Goal: Task Accomplishment & Management: Manage account settings

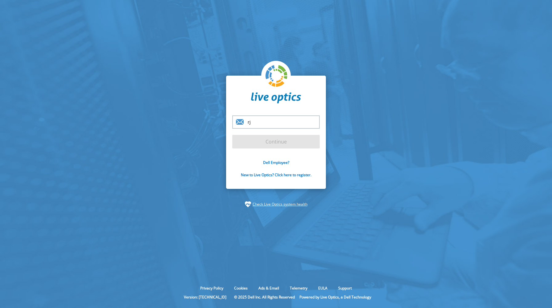
click at [287, 122] on input "rj" at bounding box center [276, 121] width 88 height 13
type input "[PERSON_NAME][EMAIL_ADDRESS][PERSON_NAME][DOMAIN_NAME]"
click at [232, 135] on input "Continue" at bounding box center [276, 142] width 88 height 14
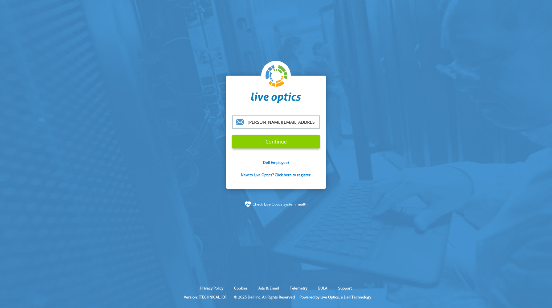
click at [273, 148] on input "Continue" at bounding box center [276, 142] width 88 height 14
click at [273, 144] on input "Continue" at bounding box center [276, 142] width 88 height 14
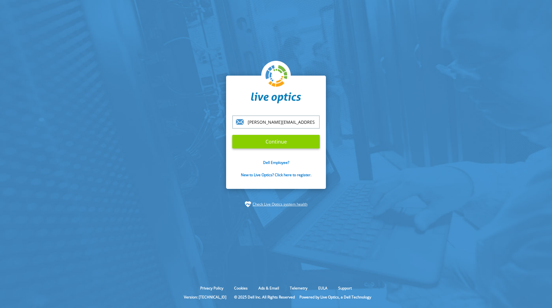
click at [273, 144] on input "Continue" at bounding box center [276, 142] width 88 height 14
click at [256, 99] on img at bounding box center [276, 97] width 50 height 11
click at [240, 124] on div "[PERSON_NAME][EMAIL_ADDRESS][PERSON_NAME][DOMAIN_NAME]" at bounding box center [276, 121] width 88 height 13
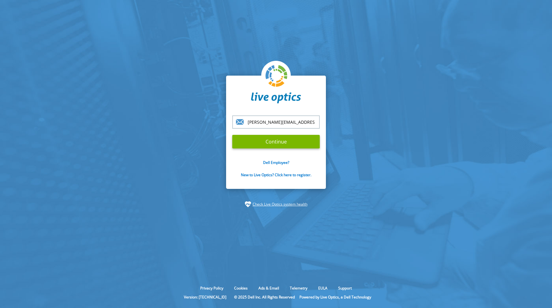
drag, startPoint x: 271, startPoint y: 120, endPoint x: 356, endPoint y: 125, distance: 85.8
click at [356, 125] on section "[PERSON_NAME][EMAIL_ADDRESS][PERSON_NAME][DOMAIN_NAME] Continue Dell Employee? …" at bounding box center [276, 141] width 552 height 283
click at [282, 139] on input "Continue" at bounding box center [276, 142] width 88 height 14
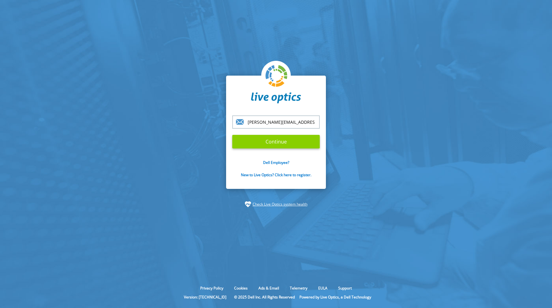
click at [282, 139] on input "Continue" at bounding box center [276, 142] width 88 height 14
